Goal: Information Seeking & Learning: Learn about a topic

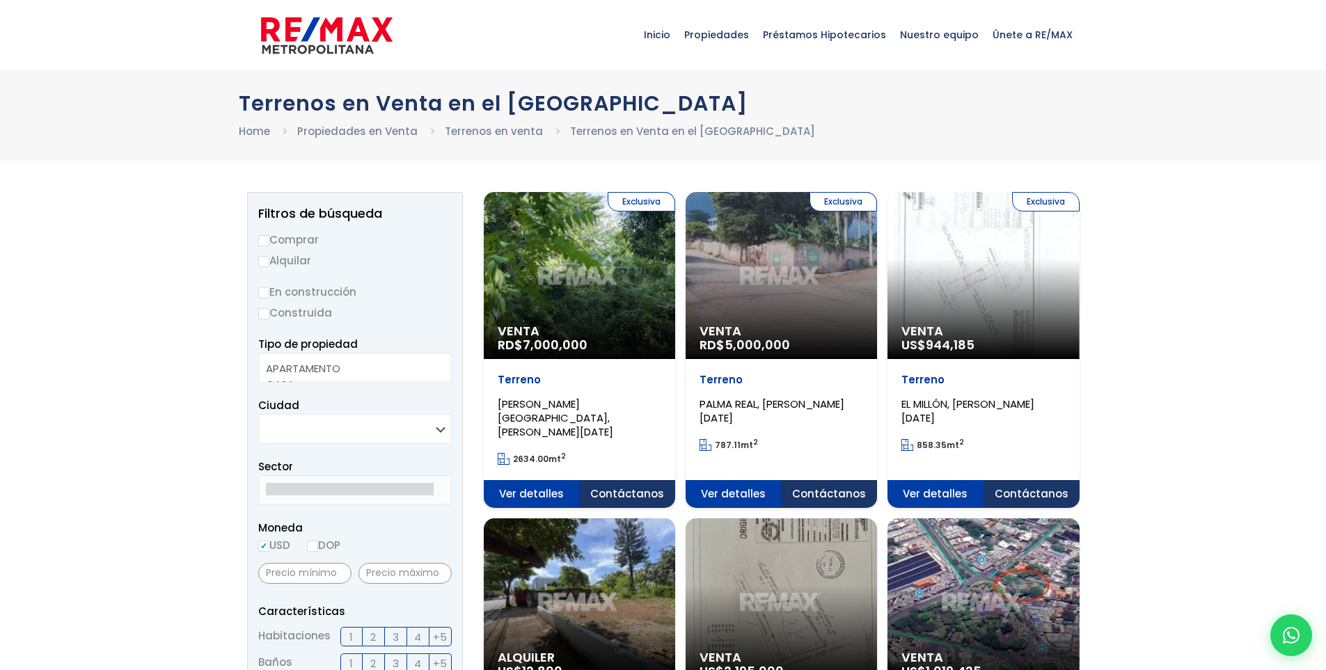
select select
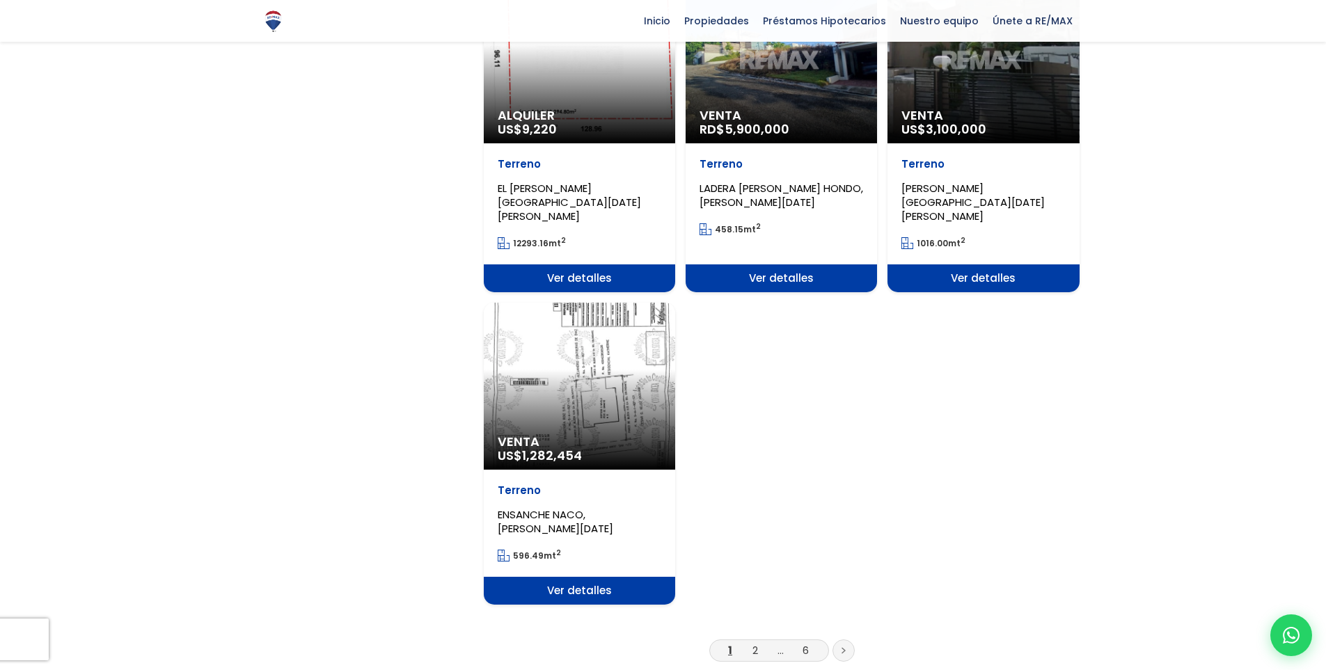
scroll to position [1540, 0]
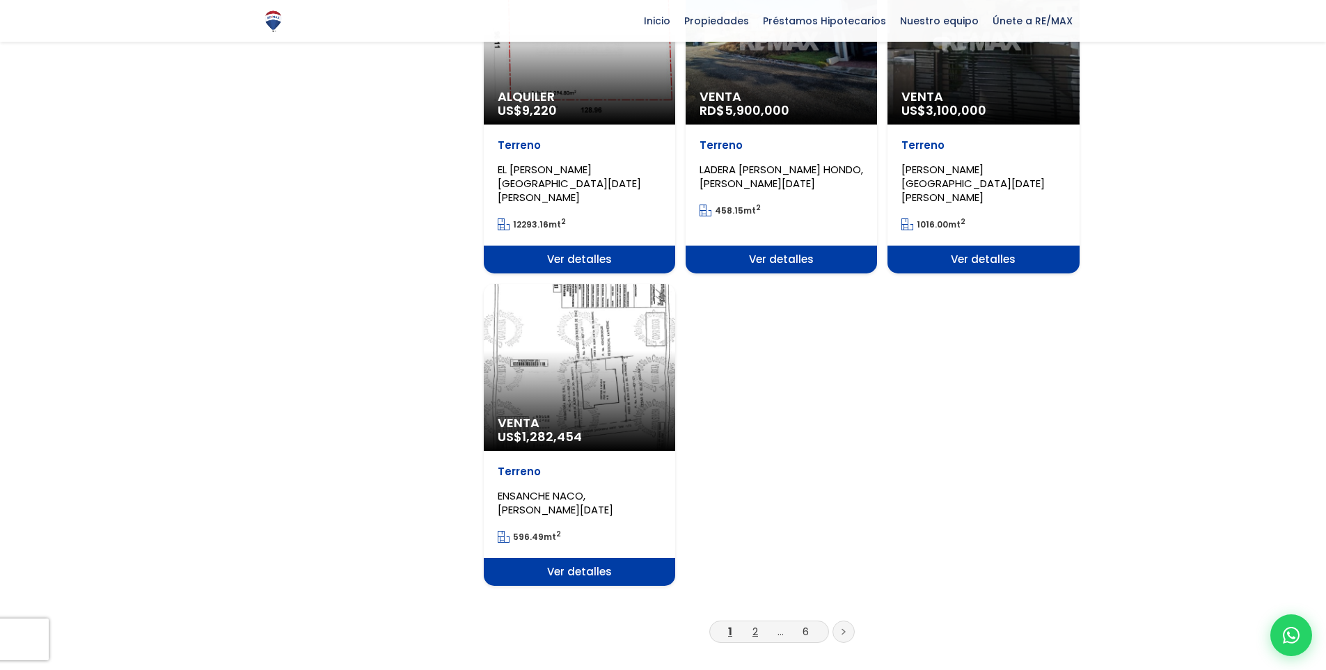
click at [755, 624] on link "2" at bounding box center [755, 631] width 6 height 15
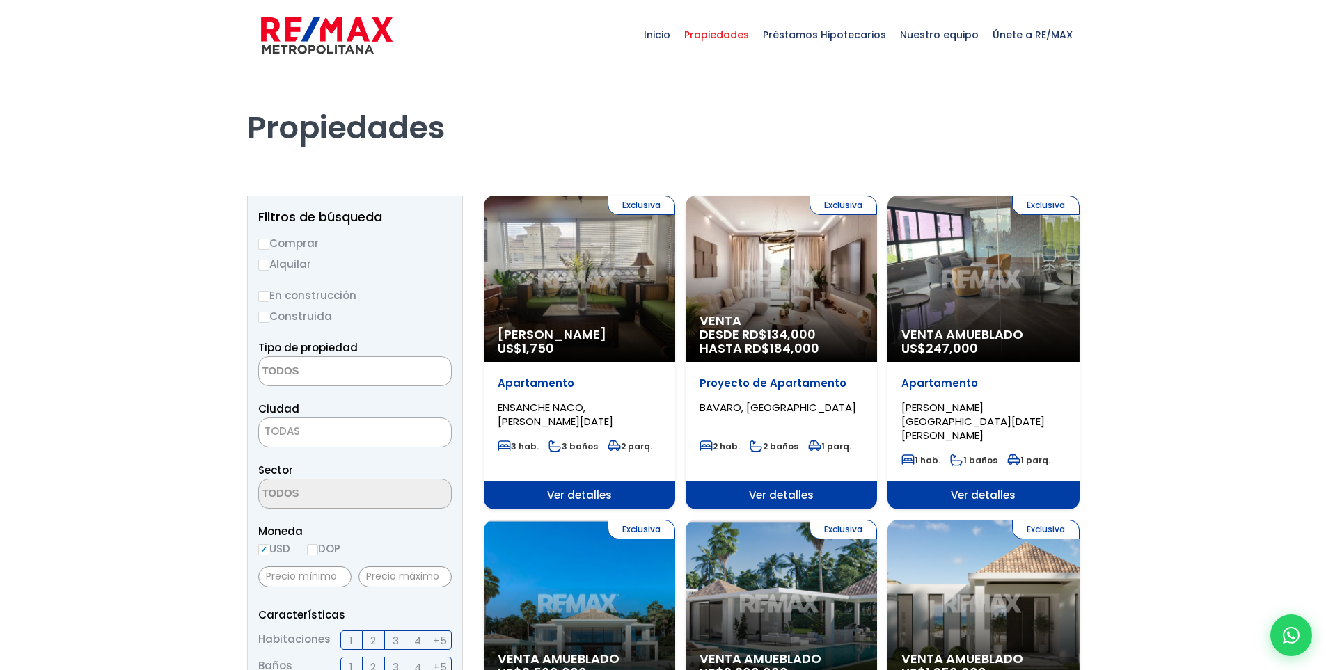
select select
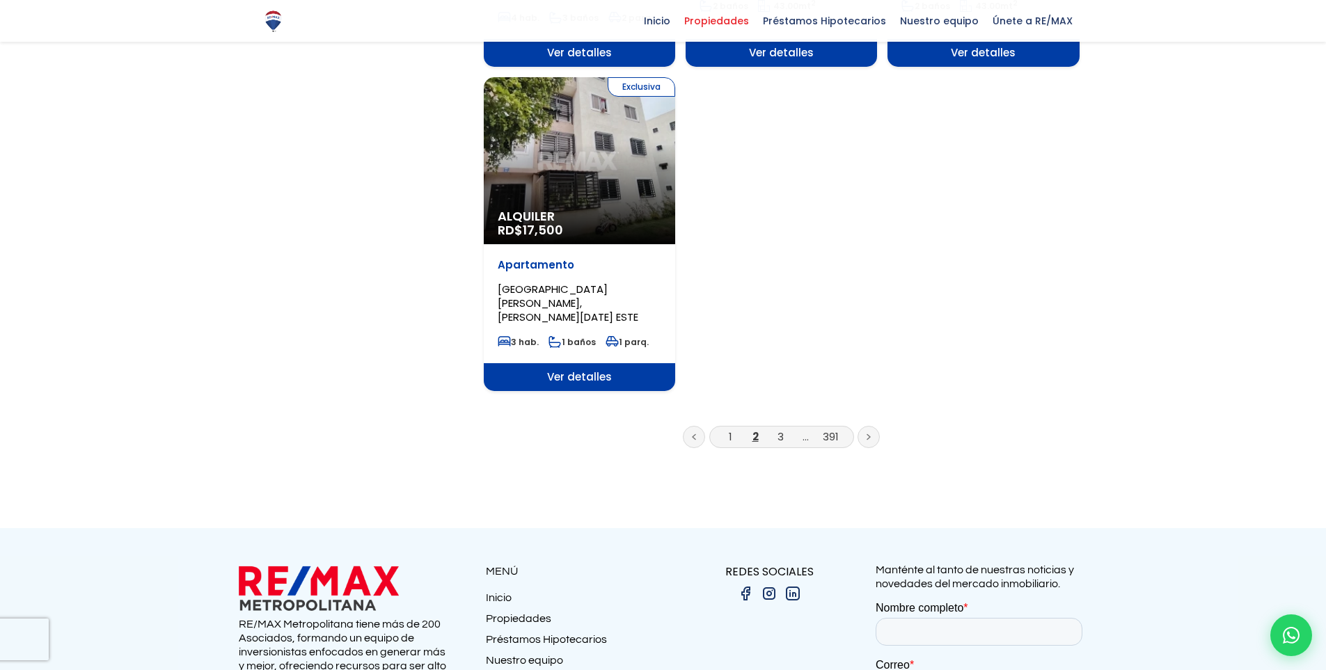
scroll to position [990, 0]
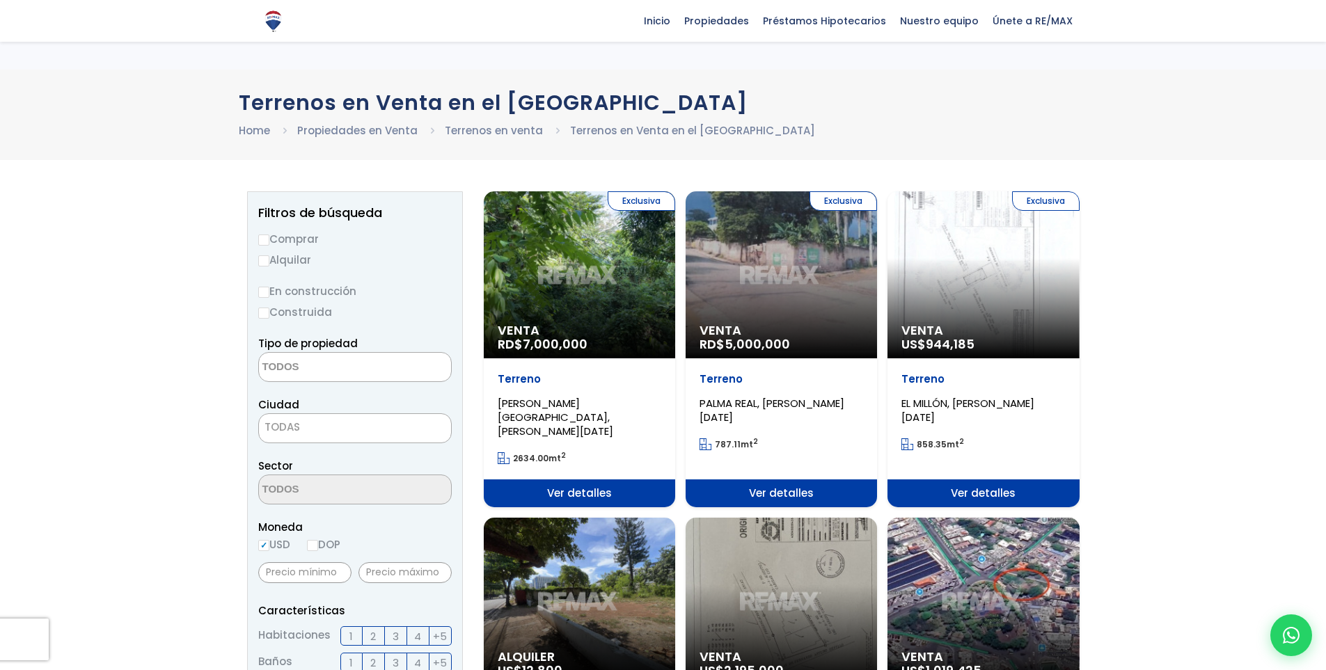
select select
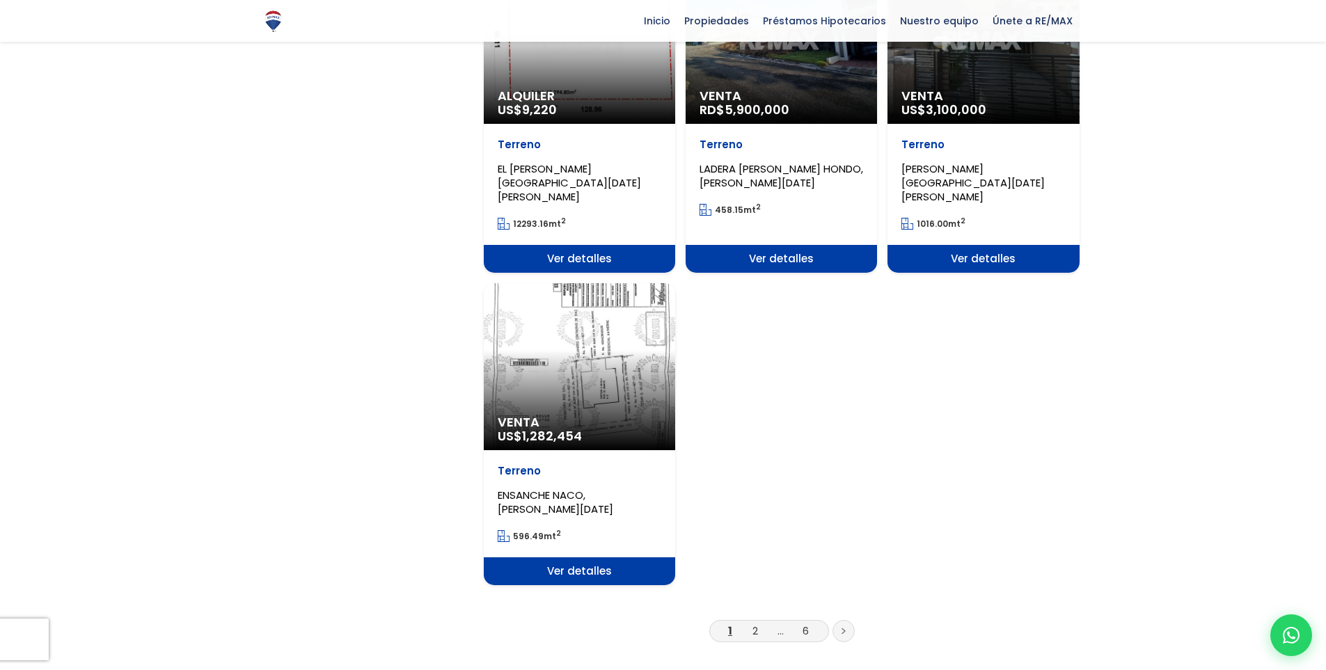
scroll to position [1540, 0]
click at [842, 621] on link at bounding box center [844, 632] width 22 height 22
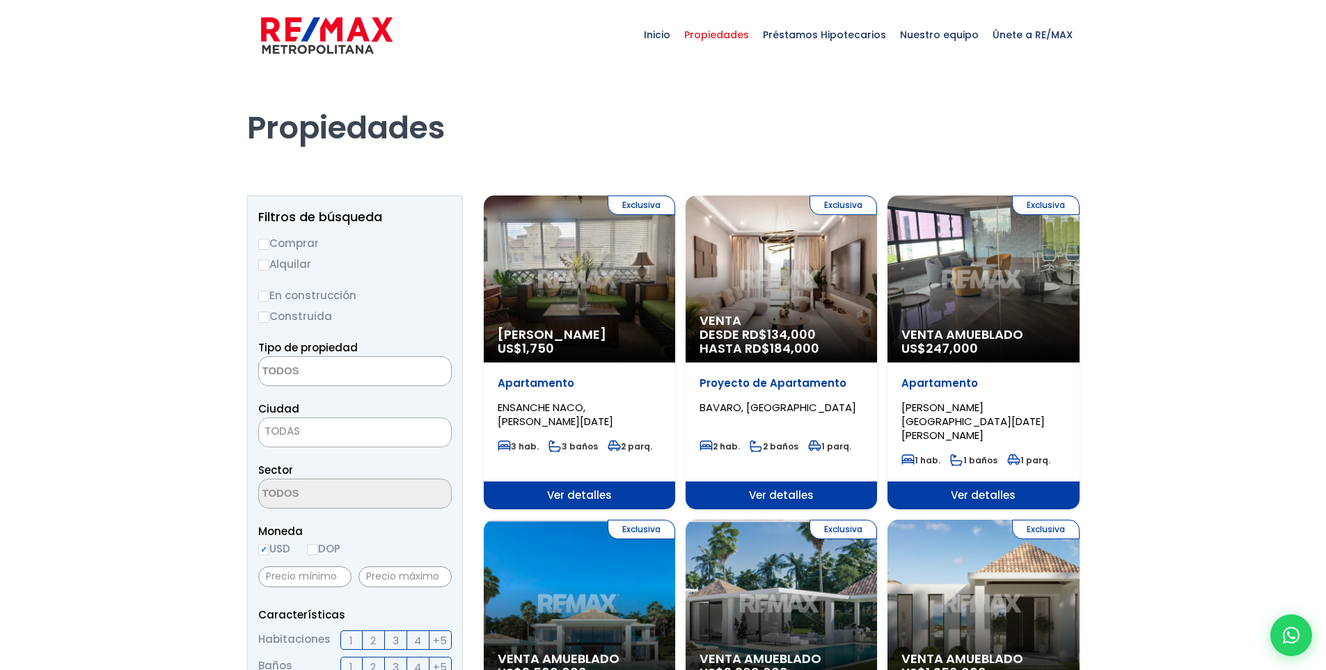
select select
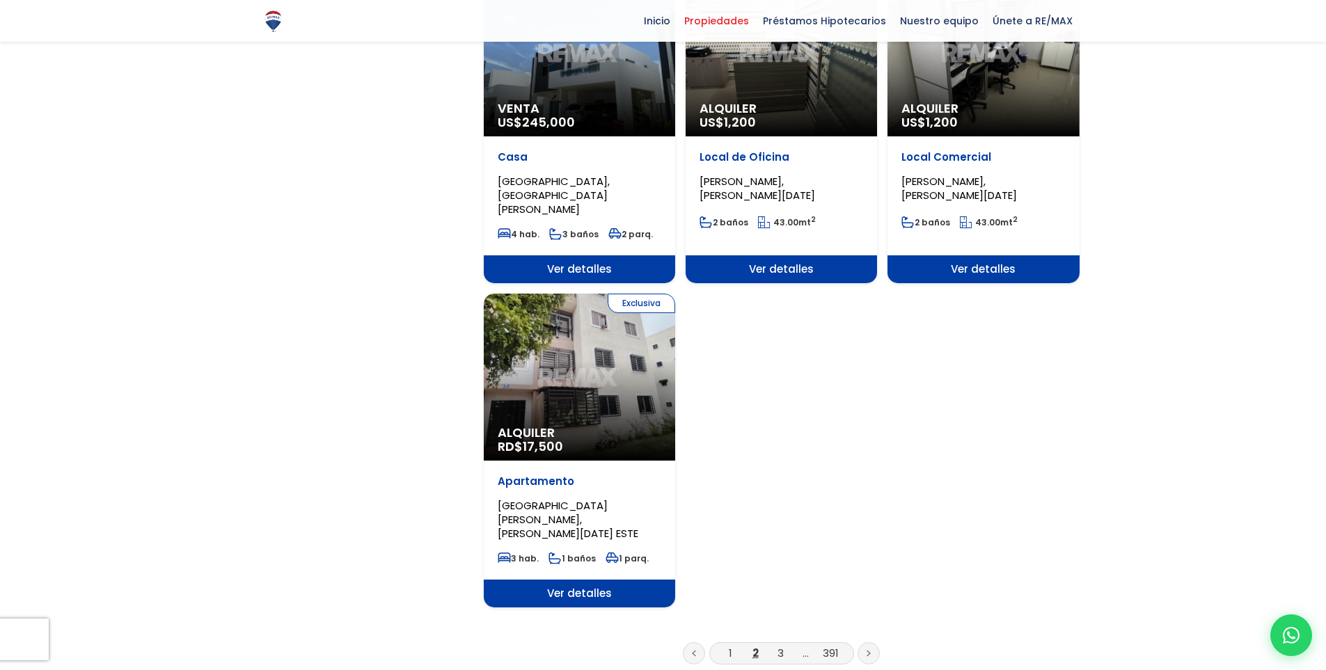
scroll to position [1531, 0]
